Goal: Navigation & Orientation: Find specific page/section

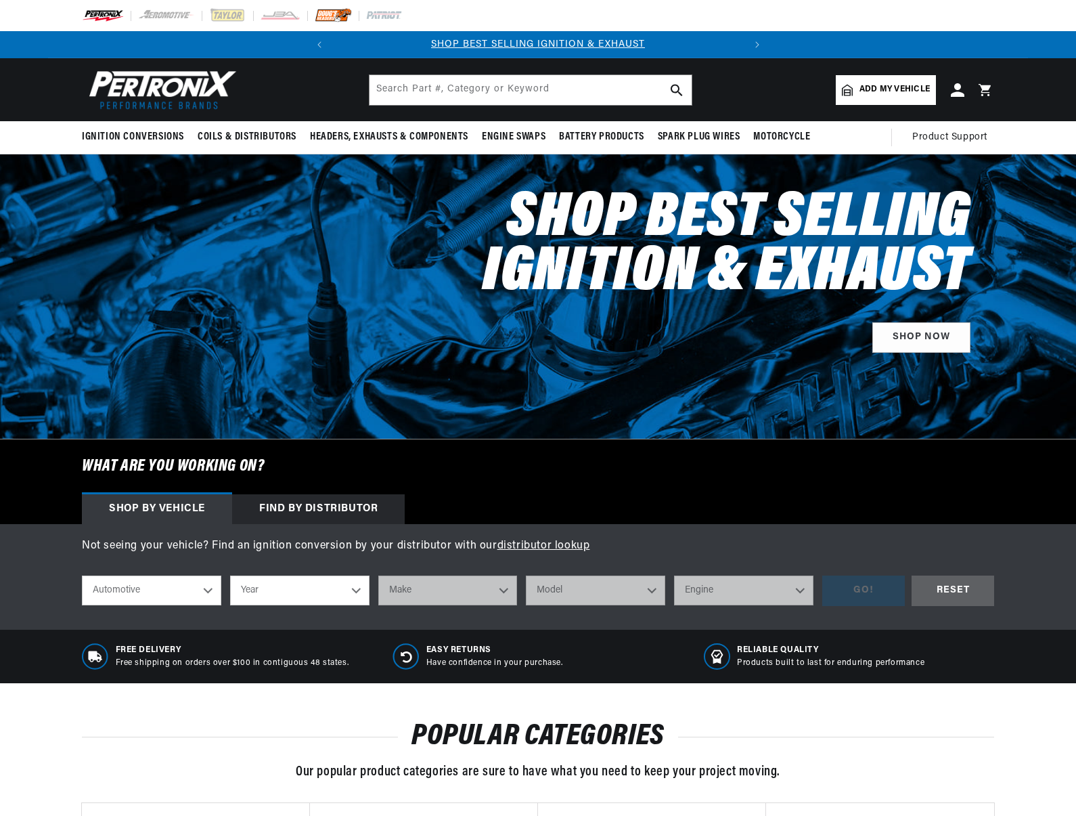
click at [333, 17] on img at bounding box center [333, 15] width 37 height 15
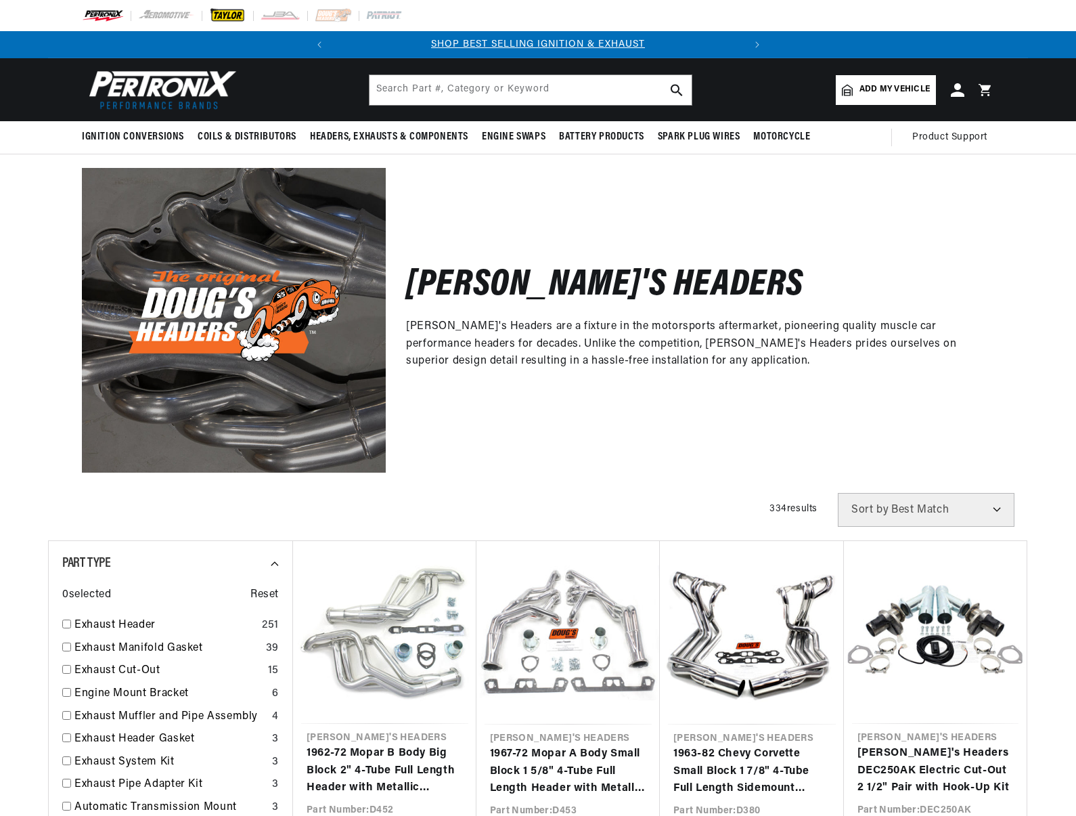
click at [225, 12] on img at bounding box center [227, 15] width 37 height 15
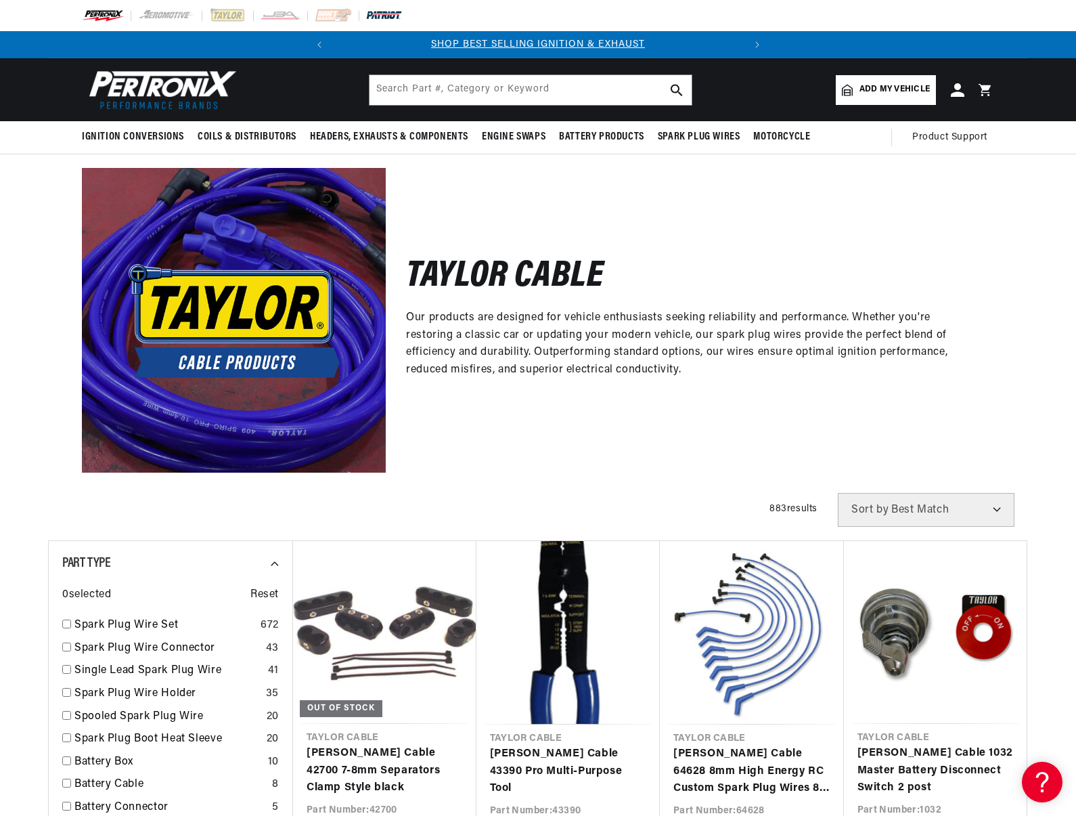
click at [377, 14] on img at bounding box center [383, 15] width 37 height 15
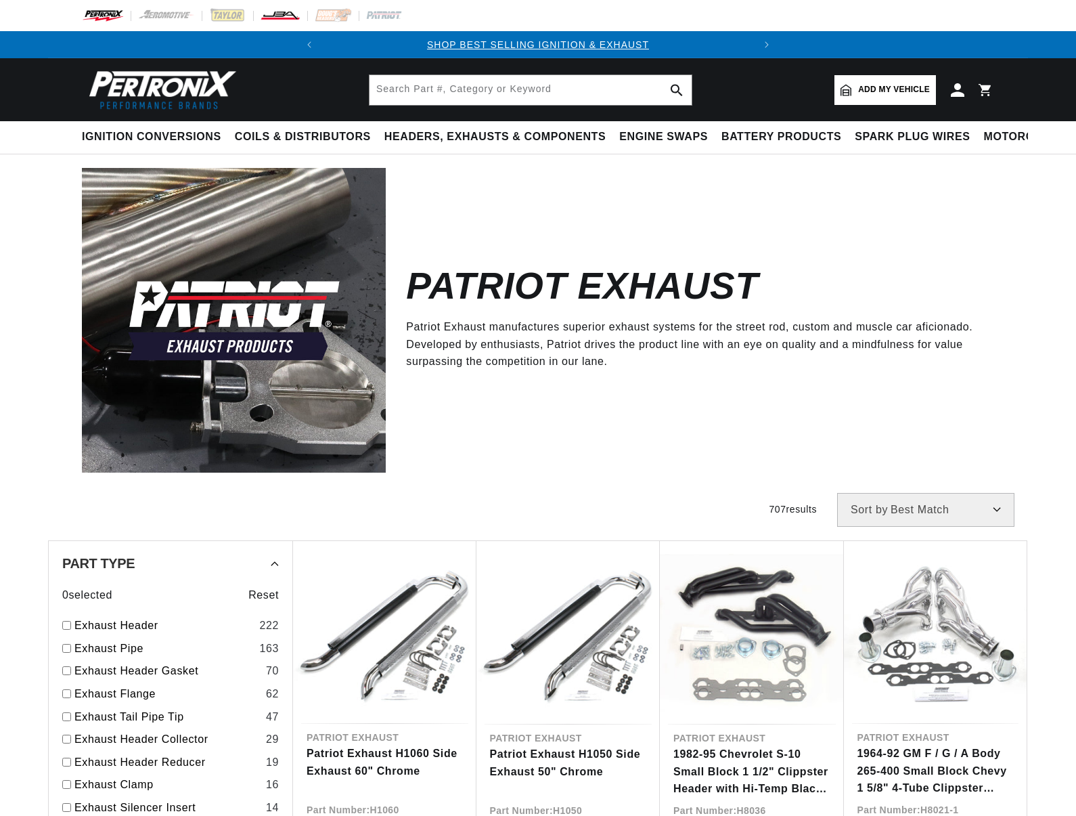
click at [280, 15] on img at bounding box center [280, 15] width 41 height 15
